Goal: Check status: Check status

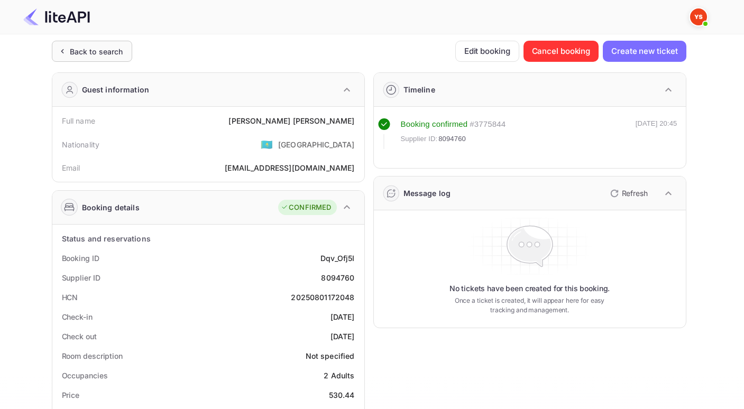
click at [70, 52] on div "Back to search" at bounding box center [96, 51] width 53 height 11
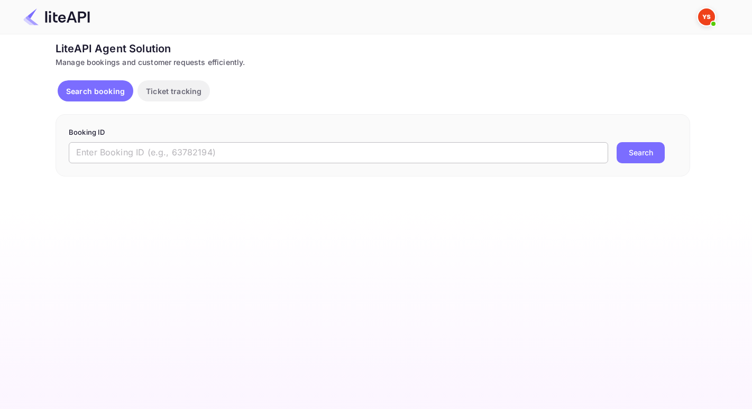
click at [203, 149] on input "text" at bounding box center [338, 152] width 539 height 21
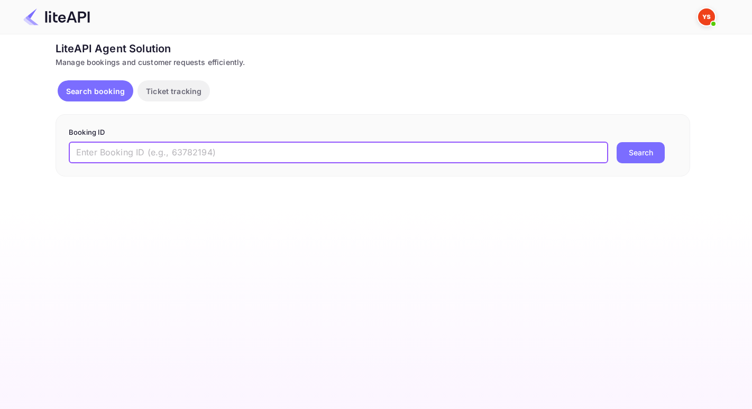
paste input "8132455"
click at [616, 142] on button "Search" at bounding box center [640, 152] width 48 height 21
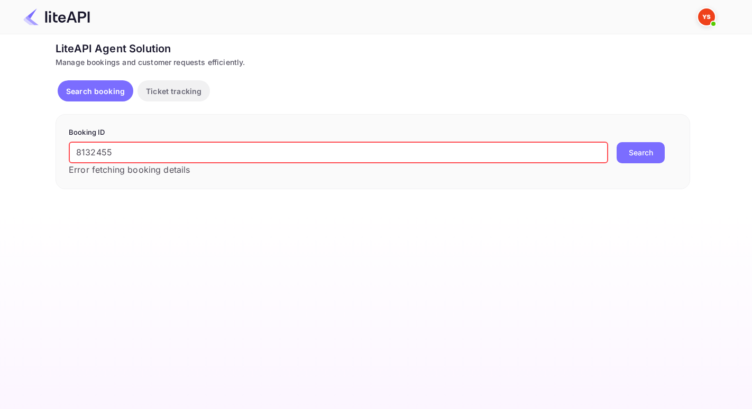
click at [79, 154] on input "8132455" at bounding box center [338, 152] width 539 height 21
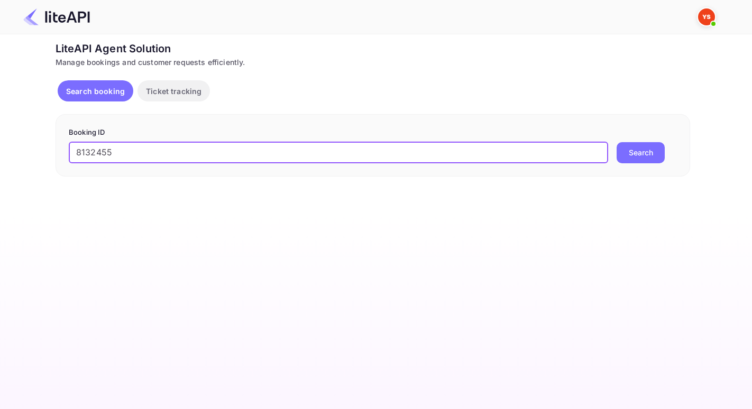
type input "8132455"
click at [616, 142] on button "Search" at bounding box center [640, 152] width 48 height 21
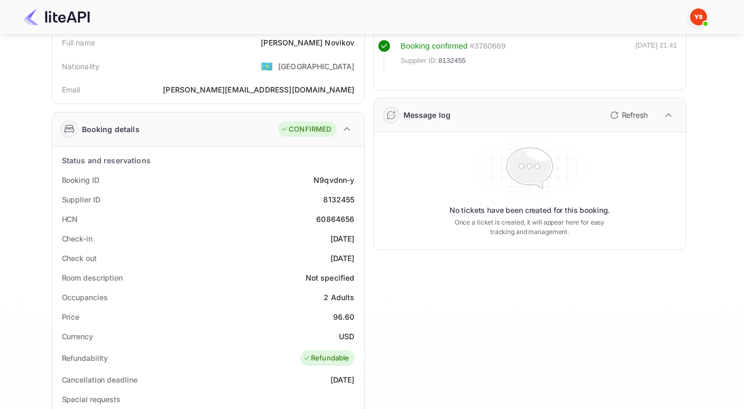
scroll to position [79, 0]
drag, startPoint x: 316, startPoint y: 219, endPoint x: 357, endPoint y: 216, distance: 41.4
click at [357, 216] on div "HCN 60864656" at bounding box center [208, 218] width 303 height 20
